Goal: Complete application form: Complete application form

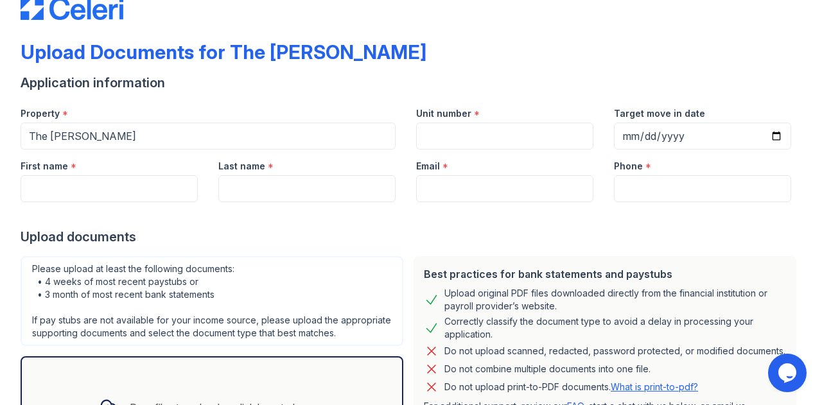
scroll to position [11, 0]
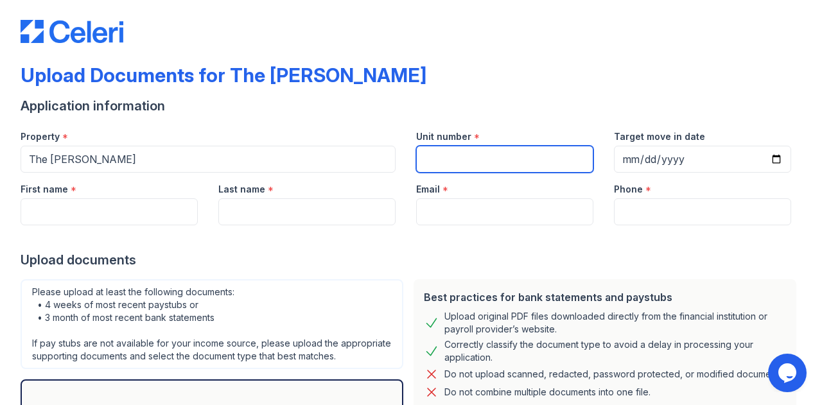
click at [470, 172] on input "Unit number" at bounding box center [504, 159] width 177 height 27
paste input "203154"
type input "203154"
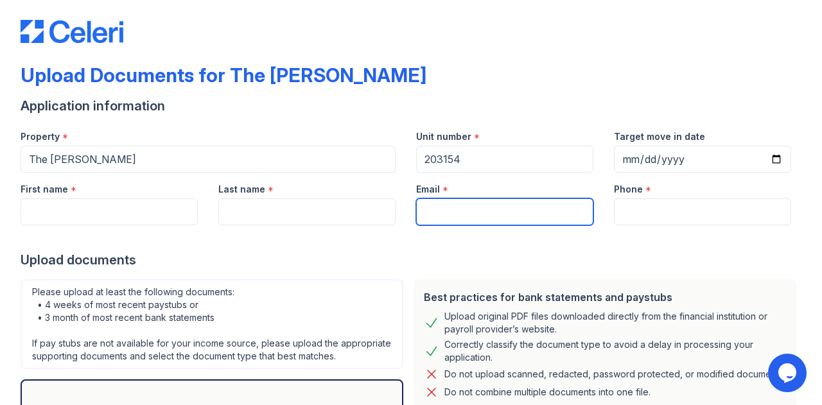
click at [446, 215] on input "Email" at bounding box center [504, 212] width 177 height 27
type input "[EMAIL_ADDRESS][DOMAIN_NAME]"
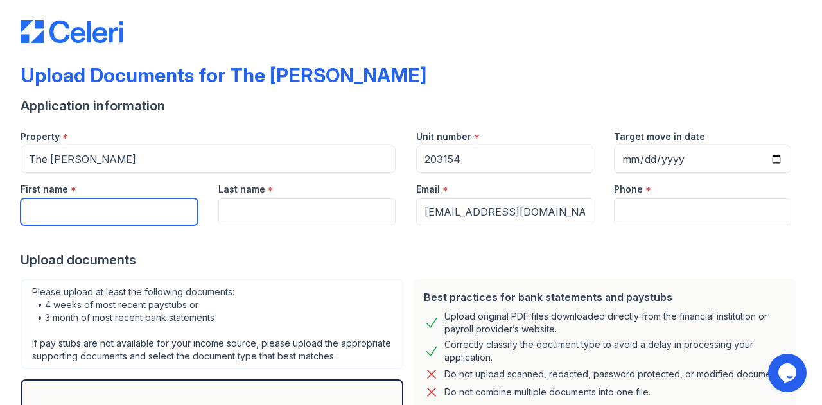
click at [141, 219] on input "First name" at bounding box center [109, 212] width 177 height 27
type input "[PERSON_NAME]"
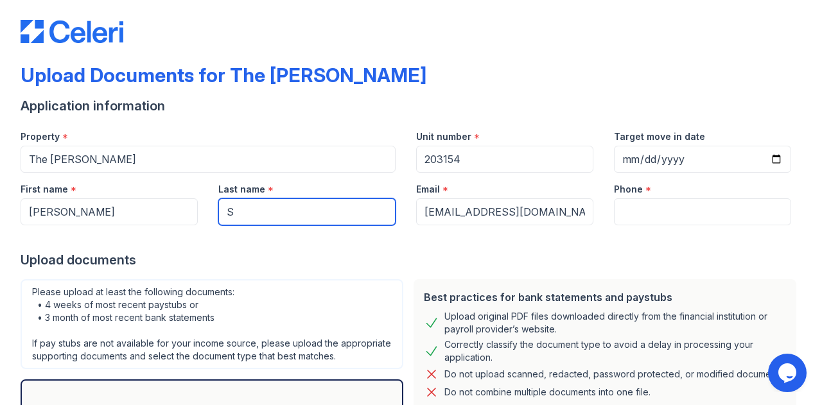
click at [269, 217] on input "S" at bounding box center [306, 212] width 177 height 27
type input "[PERSON_NAME]"
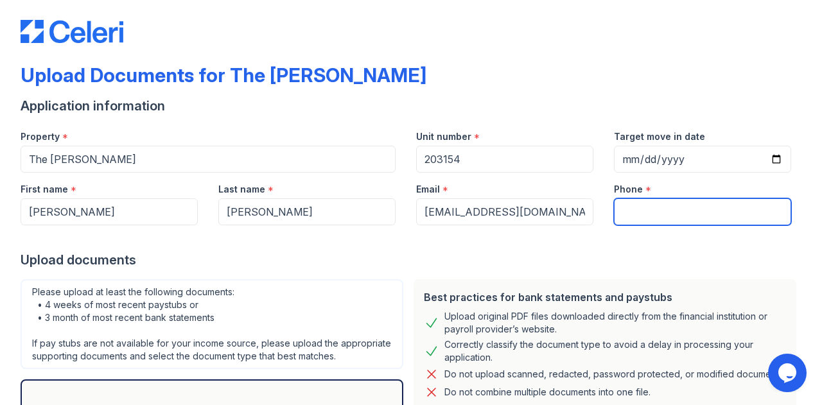
click at [655, 205] on input "Phone" at bounding box center [702, 212] width 177 height 27
type input "4695790024"
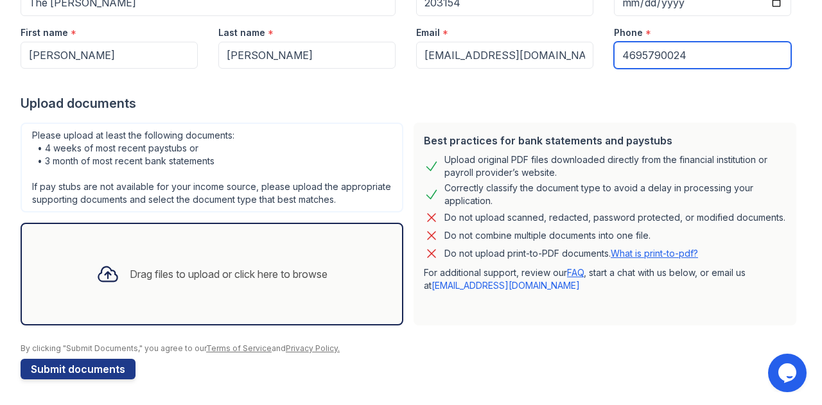
scroll to position [168, 0]
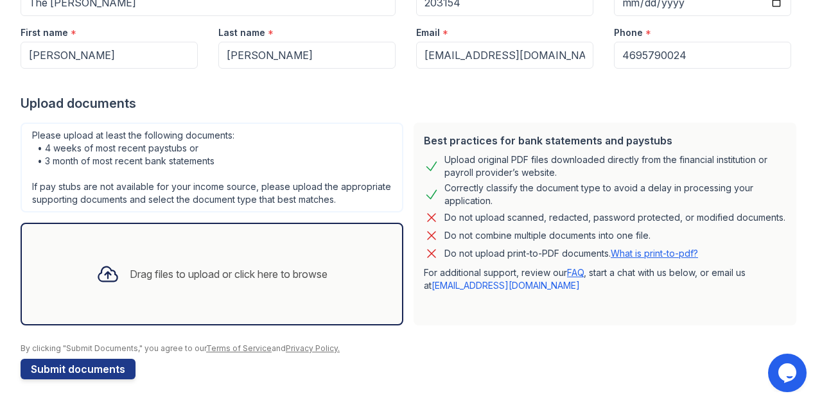
click at [218, 282] on div "Drag files to upload or click here to browse" at bounding box center [229, 274] width 198 height 15
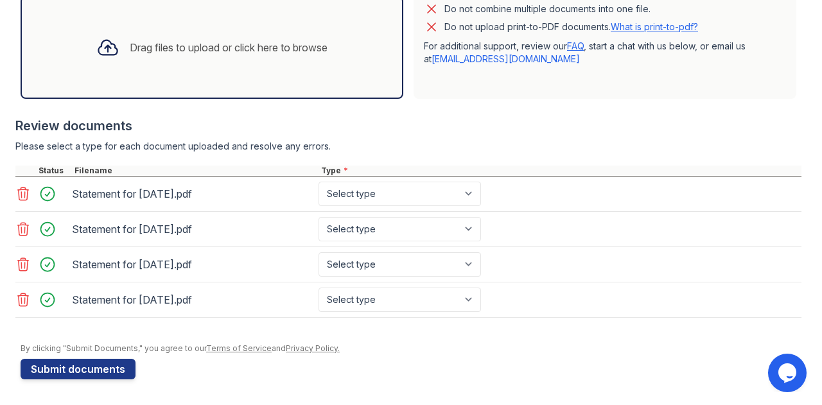
scroll to position [400, 0]
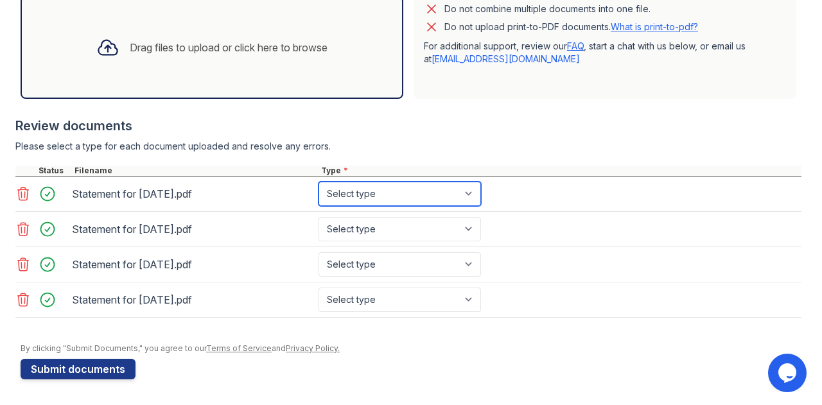
click at [368, 197] on select "Select type Paystub Bank Statement Offer Letter Tax Documents Benefit Award Let…" at bounding box center [400, 194] width 163 height 24
select select "paystub"
click at [319, 188] on select "Select type Paystub Bank Statement Offer Letter Tax Documents Benefit Award Let…" at bounding box center [400, 194] width 163 height 24
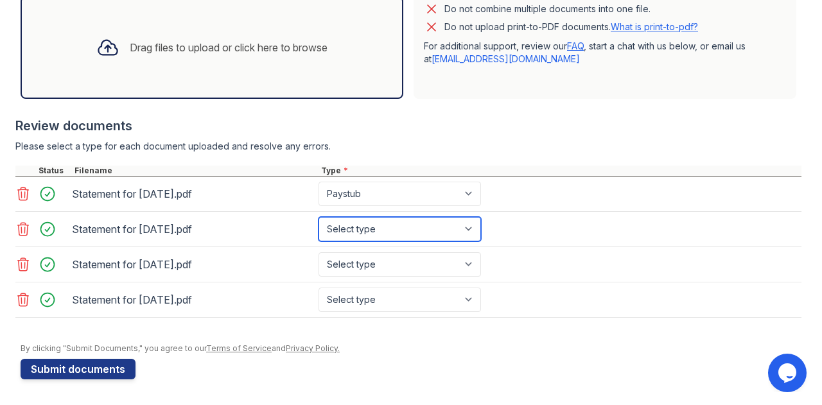
click at [384, 236] on select "Select type Paystub Bank Statement Offer Letter Tax Documents Benefit Award Let…" at bounding box center [400, 229] width 163 height 24
select select "paystub"
click at [319, 224] on select "Select type Paystub Bank Statement Offer Letter Tax Documents Benefit Award Let…" at bounding box center [400, 229] width 163 height 24
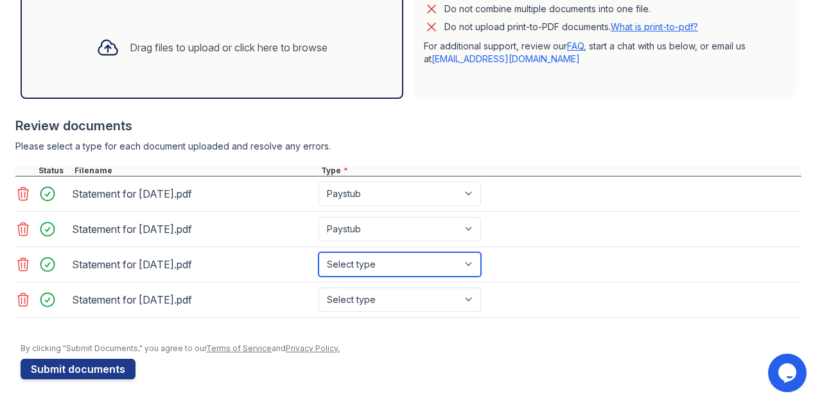
click at [375, 272] on select "Select type Paystub Bank Statement Offer Letter Tax Documents Benefit Award Let…" at bounding box center [400, 264] width 163 height 24
select select "paystub"
click at [319, 259] on select "Select type Paystub Bank Statement Offer Letter Tax Documents Benefit Award Let…" at bounding box center [400, 264] width 163 height 24
click at [362, 318] on div "Statement for [DATE].pdf Select type Paystub Bank Statement Offer Letter Tax Do…" at bounding box center [408, 300] width 786 height 35
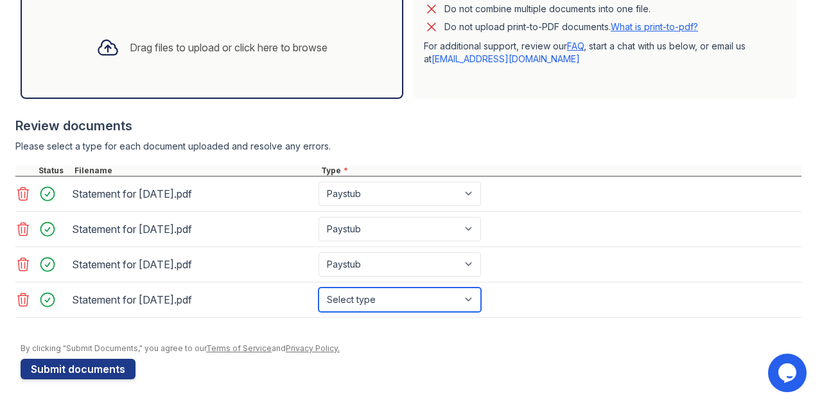
click at [369, 311] on select "Select type Paystub Bank Statement Offer Letter Tax Documents Benefit Award Let…" at bounding box center [400, 300] width 163 height 24
select select "paystub"
click at [319, 294] on select "Select type Paystub Bank Statement Offer Letter Tax Documents Benefit Award Let…" at bounding box center [400, 300] width 163 height 24
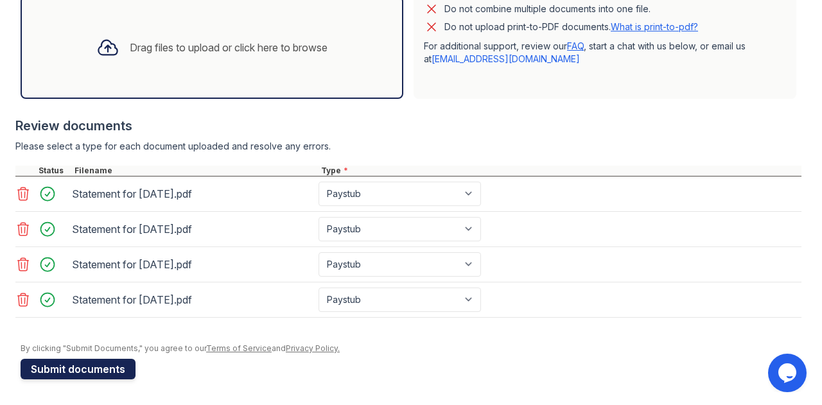
click at [90, 373] on button "Submit documents" at bounding box center [78, 369] width 115 height 21
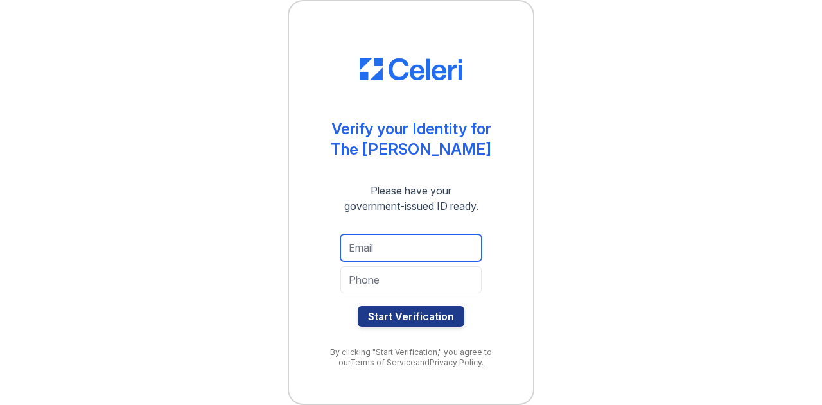
click at [403, 246] on input "email" at bounding box center [410, 247] width 141 height 27
type input "[EMAIL_ADDRESS][DOMAIN_NAME]"
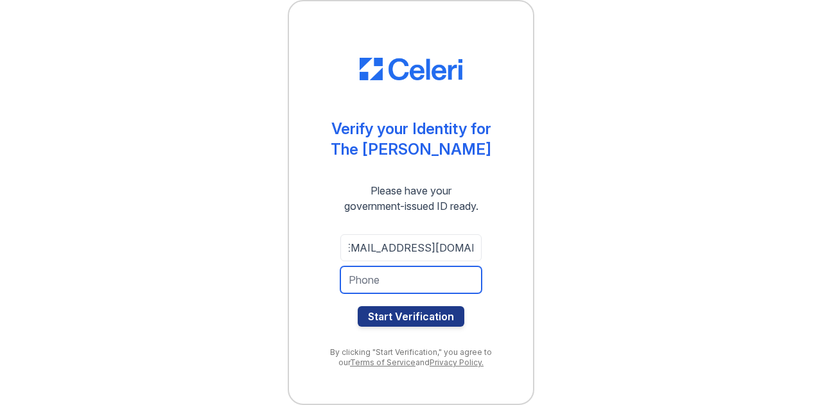
scroll to position [0, 0]
type input "4695790024"
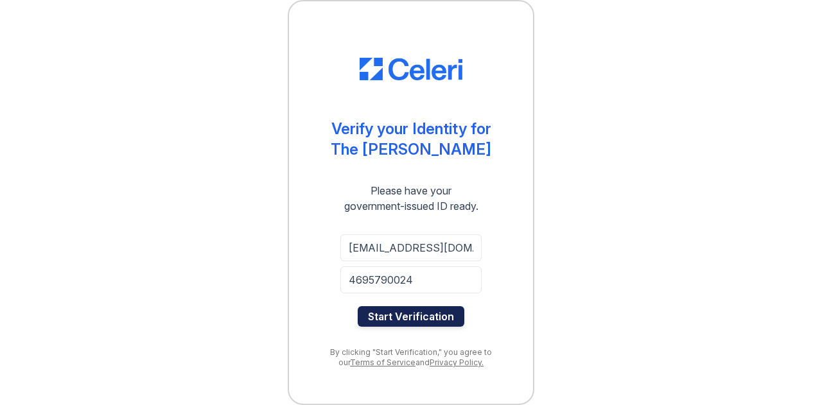
click at [400, 322] on button "Start Verification" at bounding box center [411, 316] width 107 height 21
